Goal: Task Accomplishment & Management: Manage account settings

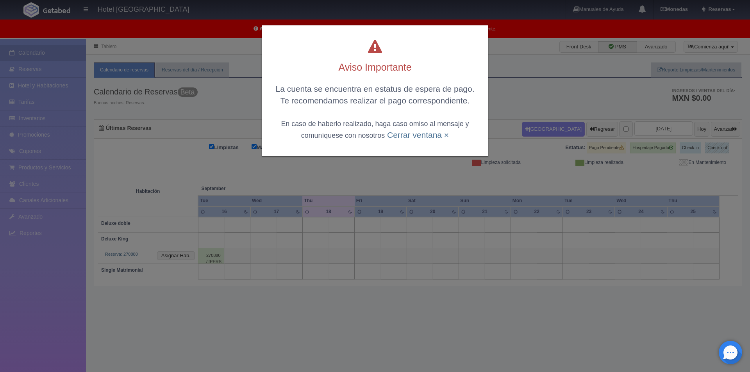
click at [312, 306] on div "Aviso Importante La cuenta se encuentra en estatus de espera de pago. Te recome…" at bounding box center [375, 186] width 750 height 372
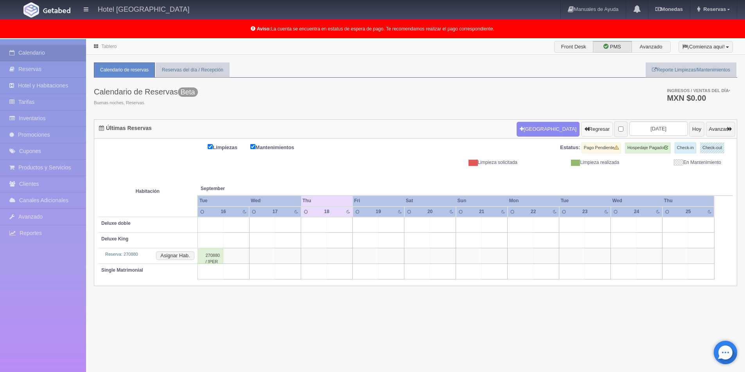
click at [581, 125] on button "Regresar" at bounding box center [597, 129] width 32 height 15
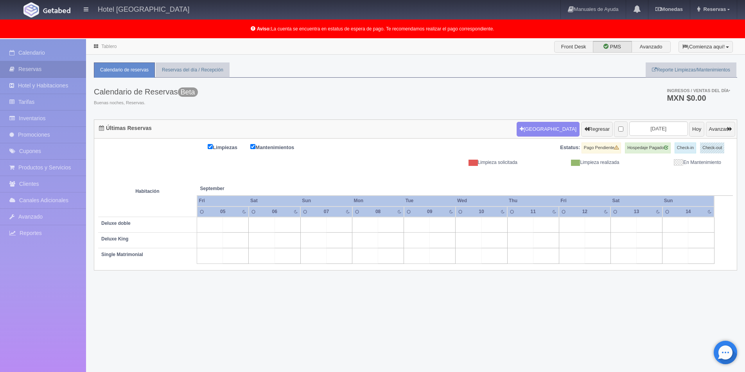
click at [663, 319] on div "Tablero Front Desk PMS Avanzado ¡Comienza aquí! Habitaciones y Reservas Limpiez…" at bounding box center [415, 225] width 659 height 373
click at [708, 132] on button "Avanzar" at bounding box center [720, 129] width 29 height 15
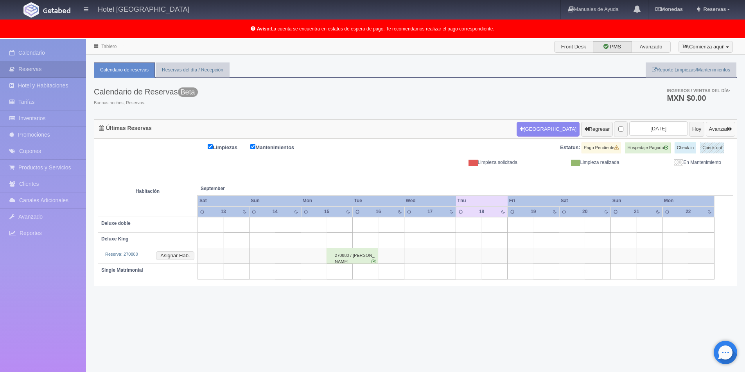
click at [719, 128] on button "Avanzar" at bounding box center [720, 129] width 29 height 15
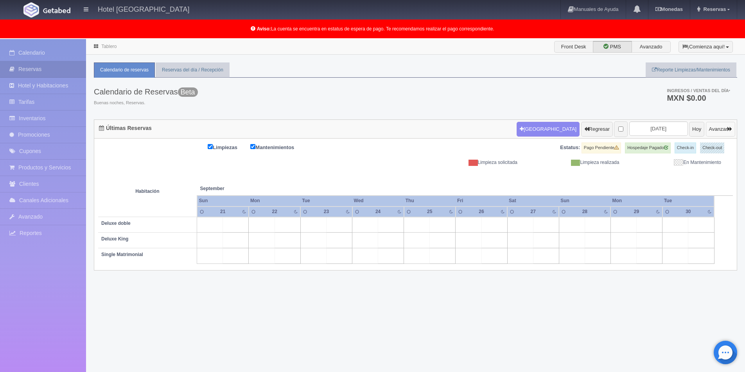
click at [713, 132] on button "Avanzar" at bounding box center [720, 129] width 29 height 15
